Goal: Task Accomplishment & Management: Complete application form

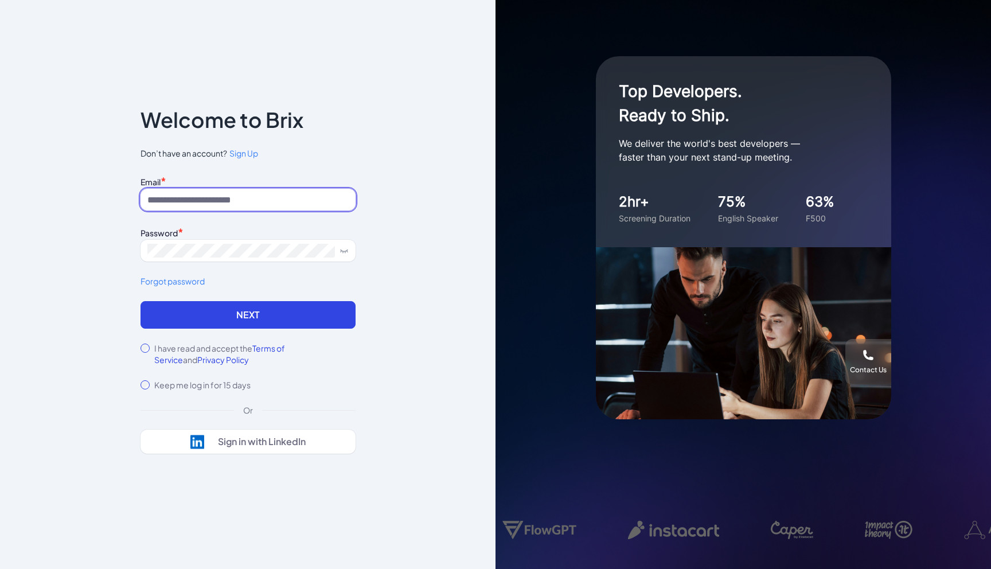
click at [258, 193] on input at bounding box center [248, 200] width 215 height 22
click at [401, 198] on div "Notice To proceed, please agree to the Terms of Service and Privary Policy . Ca…" at bounding box center [248, 284] width 496 height 569
click at [188, 341] on form "Email * Password * Forgot password Next I have read and accept the Terms of Ser…" at bounding box center [248, 281] width 215 height 217
click at [248, 200] on input at bounding box center [248, 200] width 215 height 22
type input "**********"
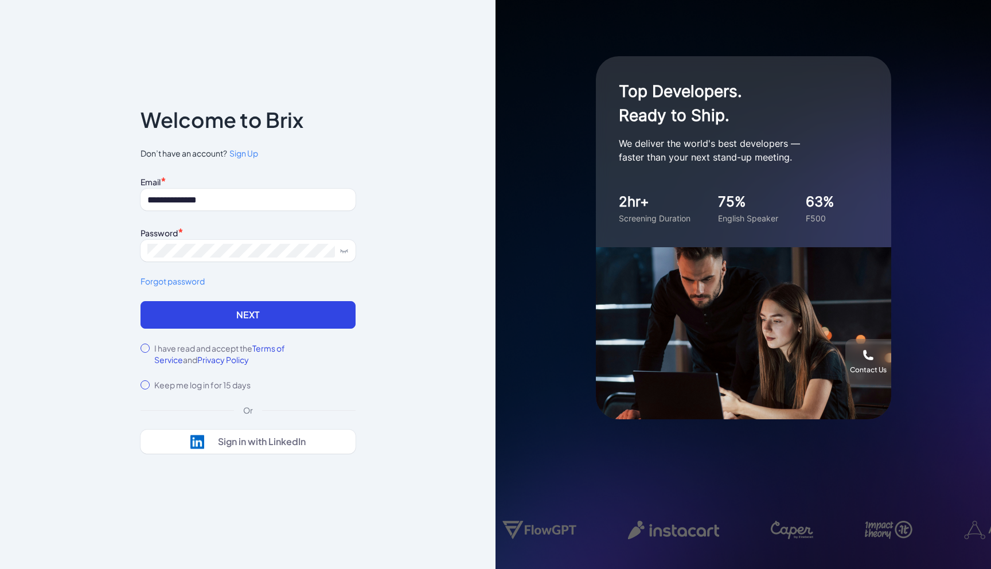
click at [247, 156] on span "Sign Up" at bounding box center [243, 153] width 29 height 10
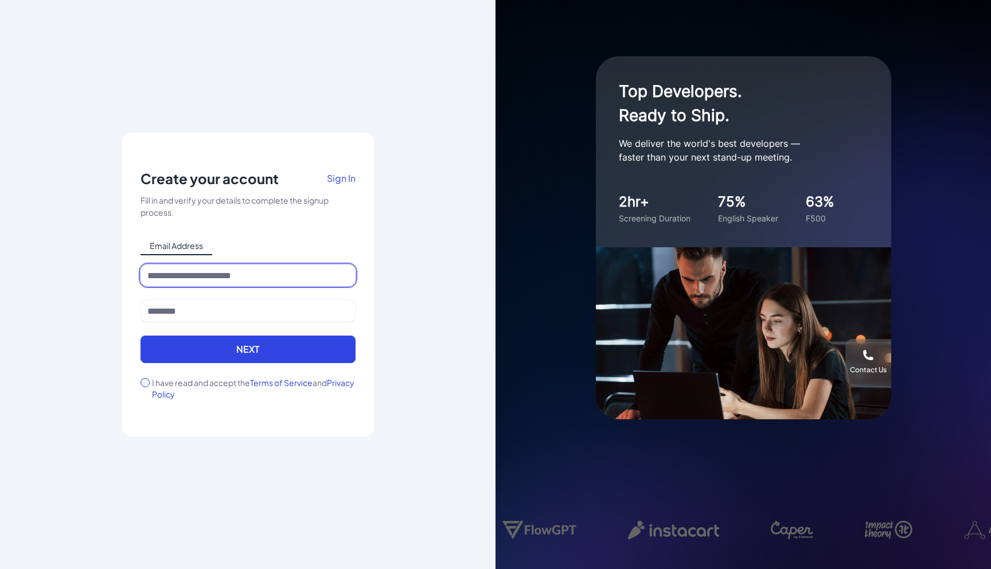
click at [192, 280] on input at bounding box center [248, 275] width 215 height 22
type input "**********"
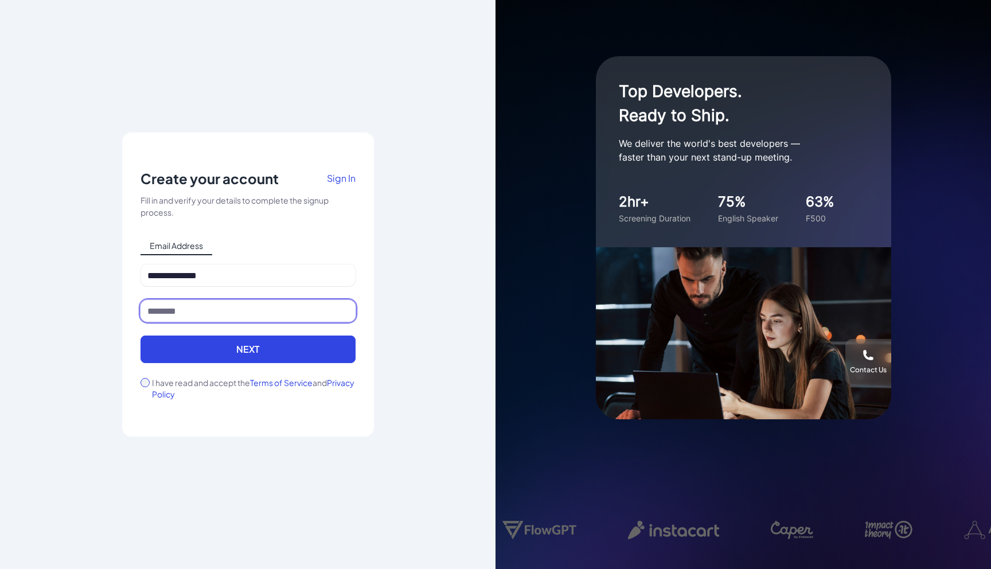
click at [228, 310] on input at bounding box center [248, 311] width 215 height 22
click at [177, 312] on input at bounding box center [248, 311] width 215 height 22
type input "*"
type input "**"
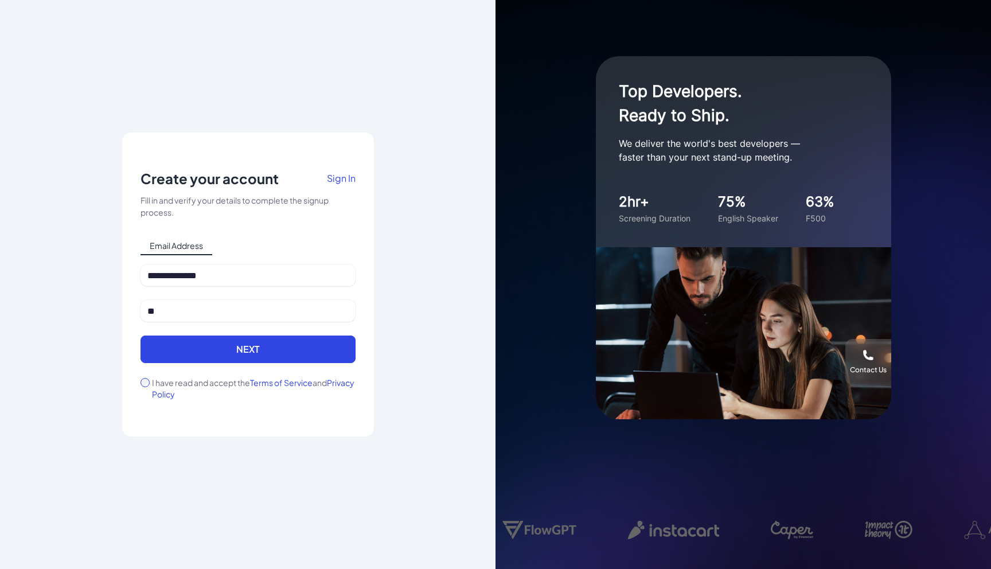
click at [143, 376] on form "**********" at bounding box center [248, 331] width 215 height 135
click at [164, 356] on button "Next" at bounding box center [248, 350] width 215 height 28
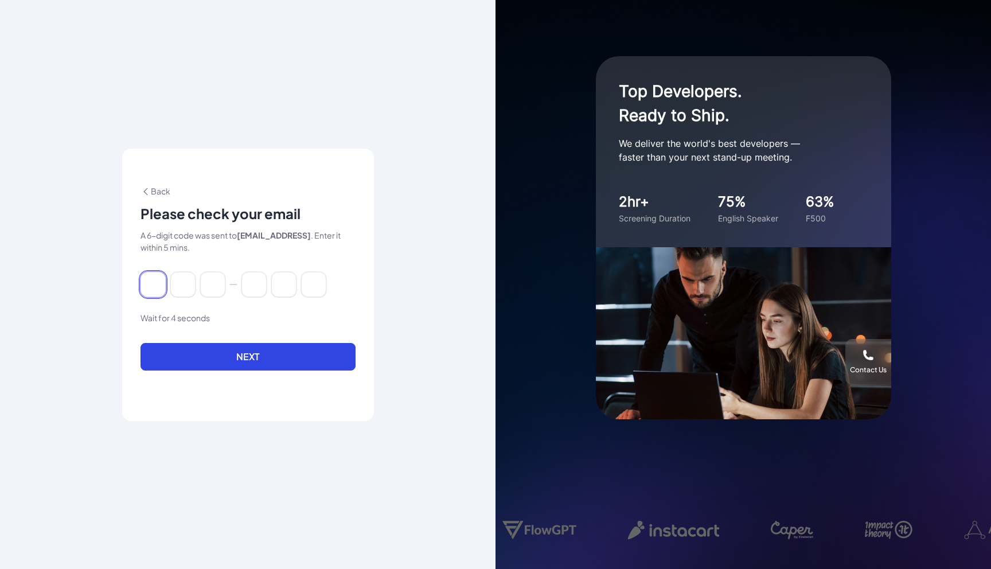
click at [154, 284] on input at bounding box center [153, 284] width 25 height 25
paste input "******"
type input "*"
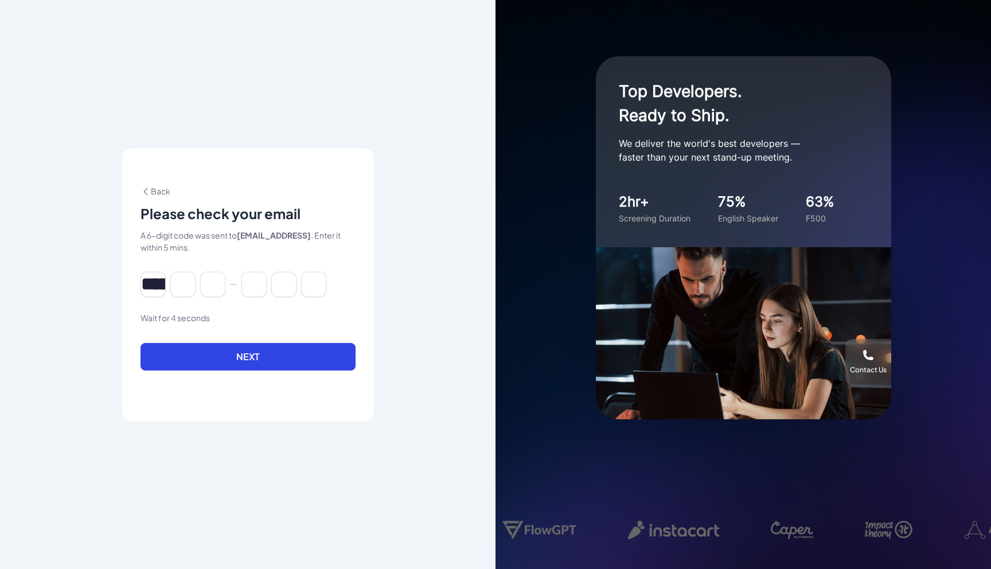
type input "*"
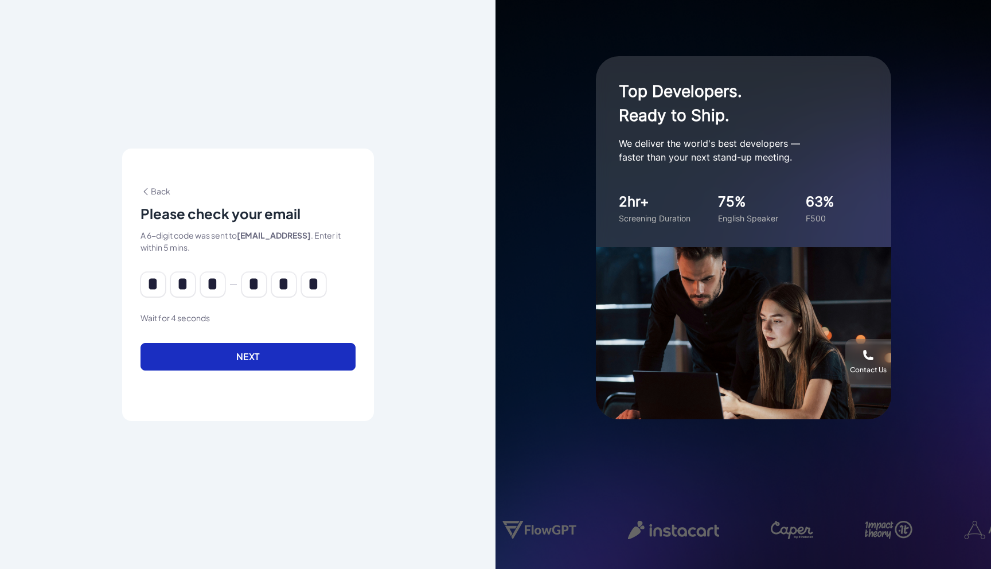
click at [231, 360] on button "Next" at bounding box center [248, 357] width 215 height 28
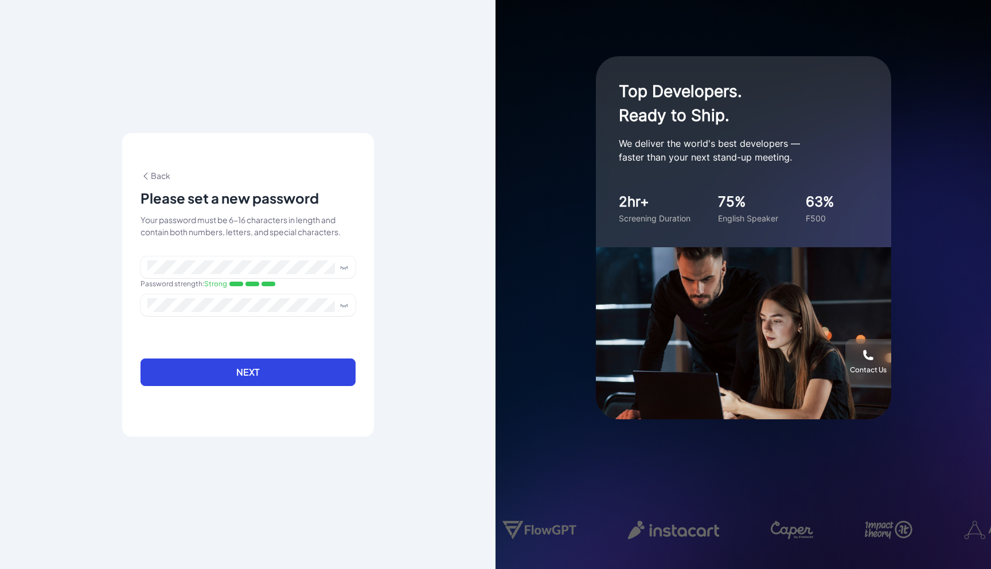
click at [307, 373] on button "Next" at bounding box center [248, 372] width 215 height 28
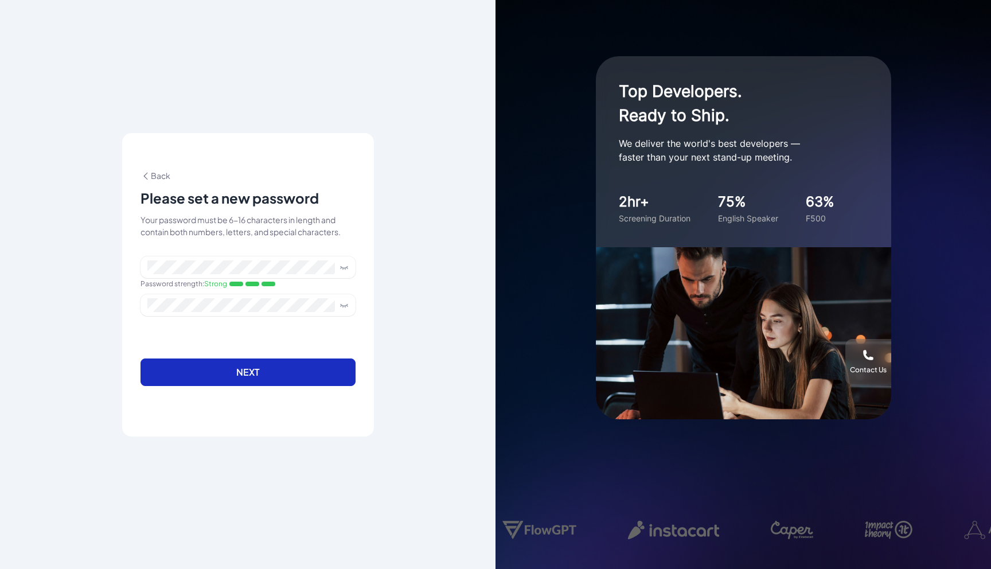
click at [286, 375] on button "Next" at bounding box center [248, 372] width 215 height 28
click at [311, 375] on button "Next" at bounding box center [248, 372] width 215 height 28
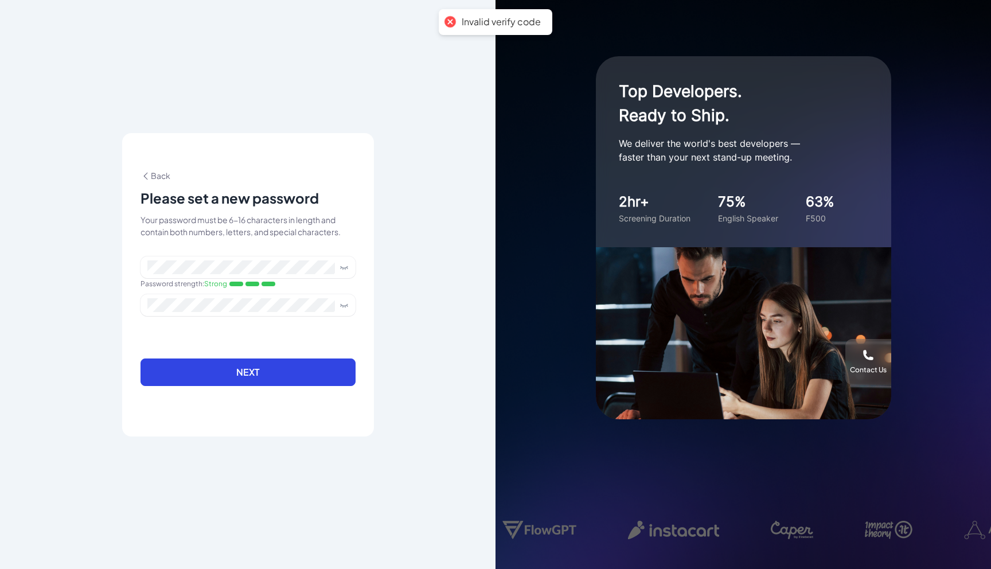
click at [161, 182] on div "Back Please set a new password Your password must be 6-16 characters in length …" at bounding box center [248, 285] width 215 height 230
click at [166, 173] on span "Back" at bounding box center [156, 175] width 30 height 10
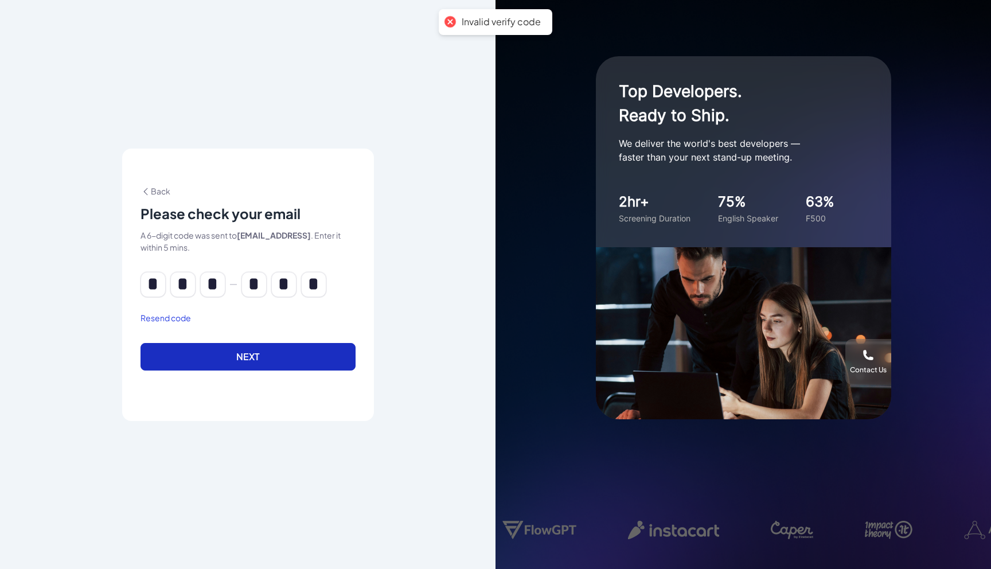
click at [253, 353] on button "Next" at bounding box center [248, 357] width 215 height 28
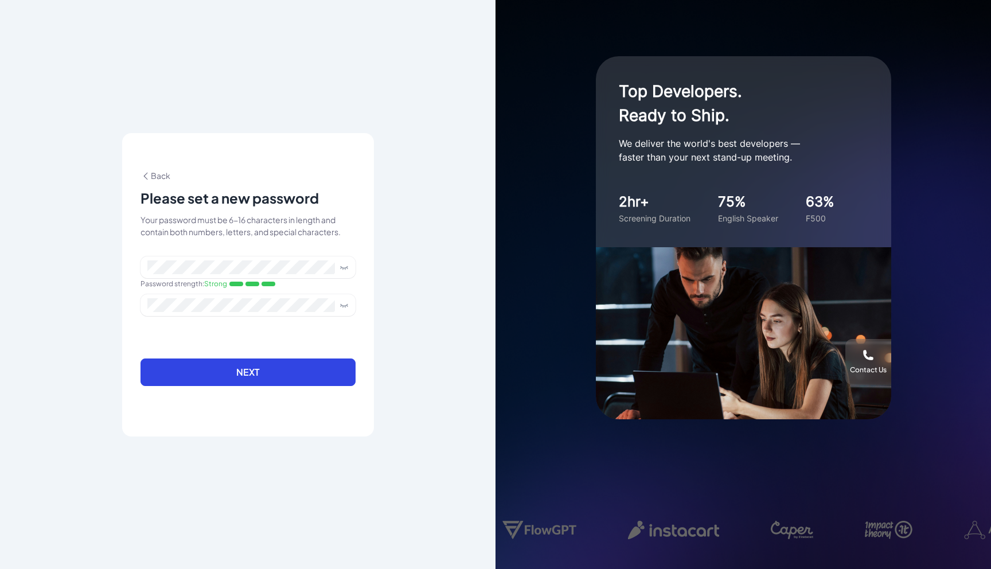
click at [154, 170] on span "Back" at bounding box center [156, 175] width 30 height 10
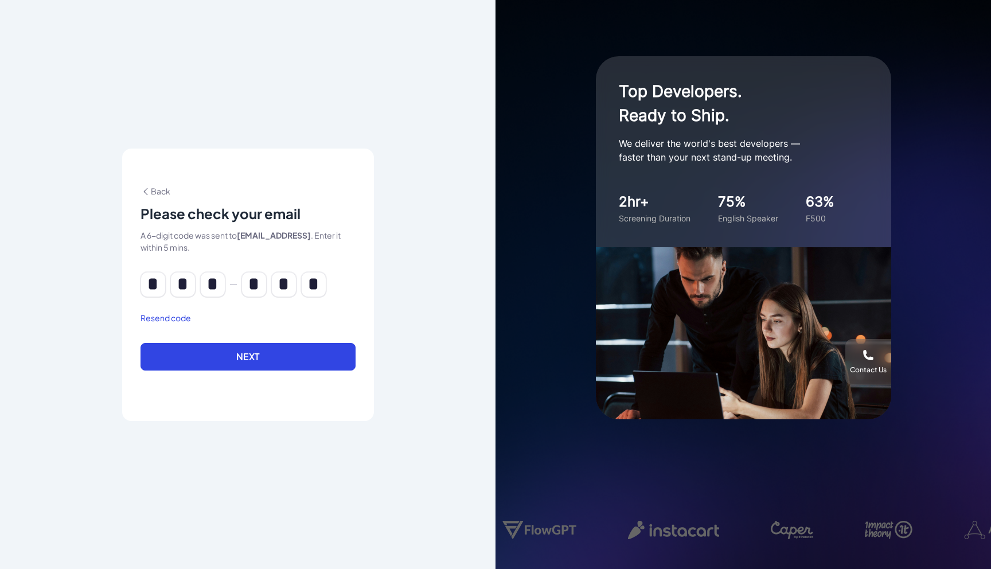
click at [179, 317] on button "Resend code" at bounding box center [166, 318] width 50 height 12
click at [141, 291] on input "*" at bounding box center [153, 284] width 25 height 25
click at [147, 287] on input "*" at bounding box center [153, 284] width 25 height 25
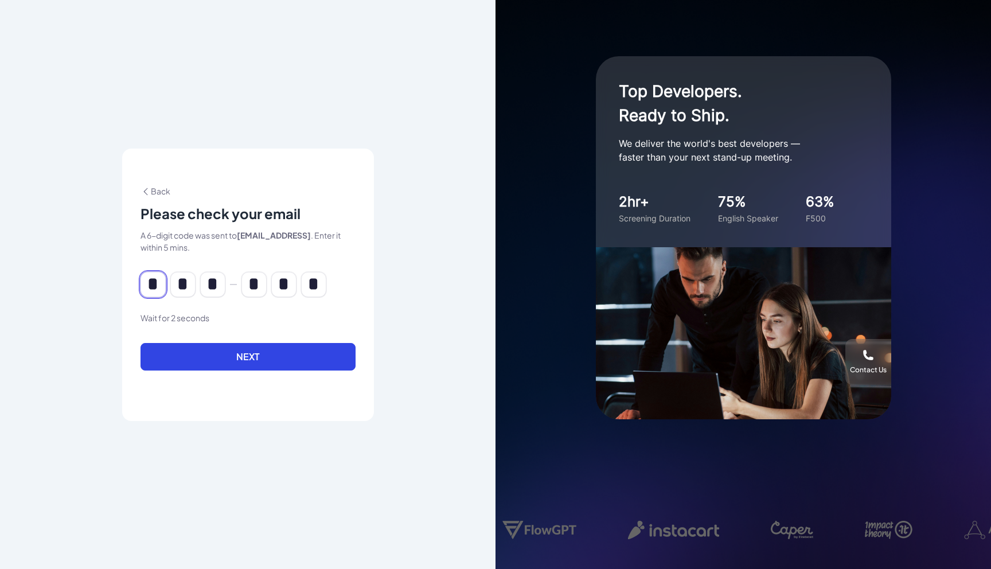
click at [147, 287] on input "*" at bounding box center [153, 284] width 25 height 25
paste input "*****"
type input "*"
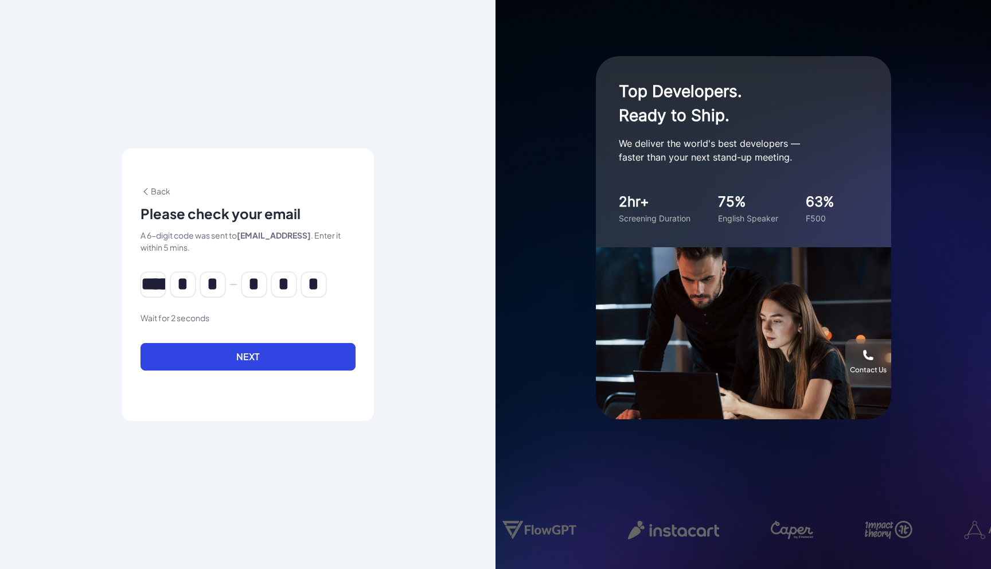
type input "*"
click at [259, 368] on button "Next" at bounding box center [248, 357] width 215 height 28
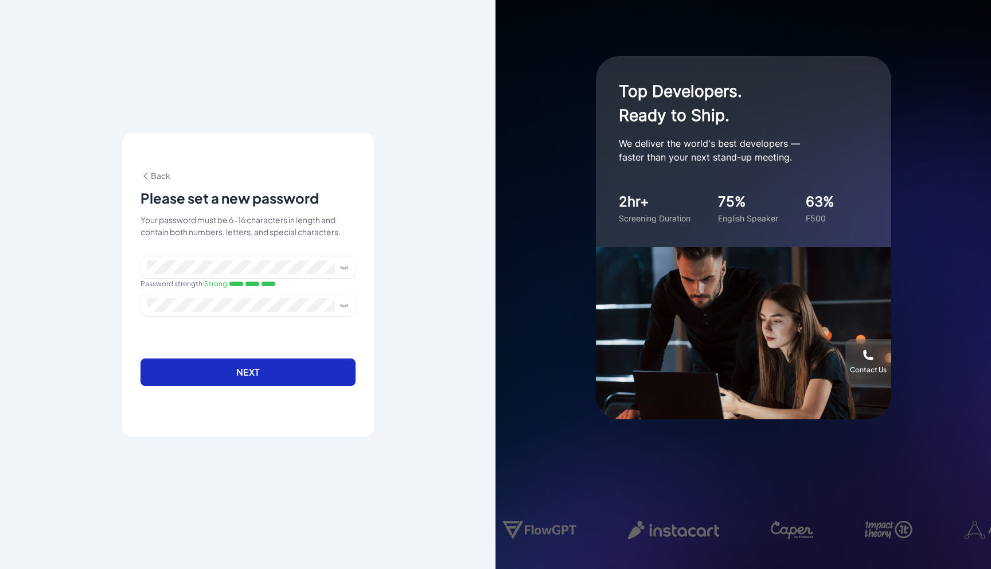
click at [245, 376] on button "Next" at bounding box center [248, 372] width 215 height 28
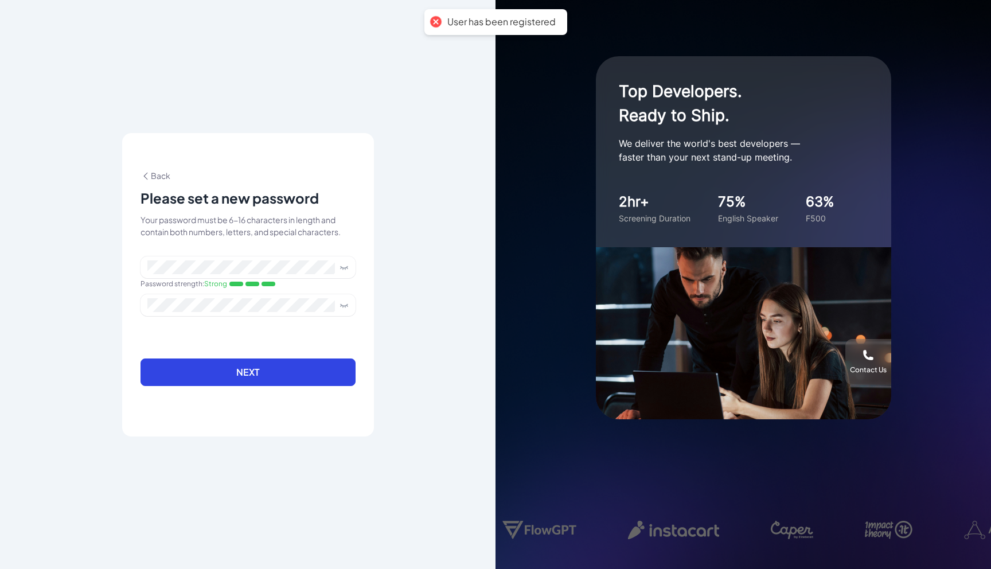
click at [386, 348] on div "**********" at bounding box center [248, 284] width 496 height 569
